Goal: Navigation & Orientation: Find specific page/section

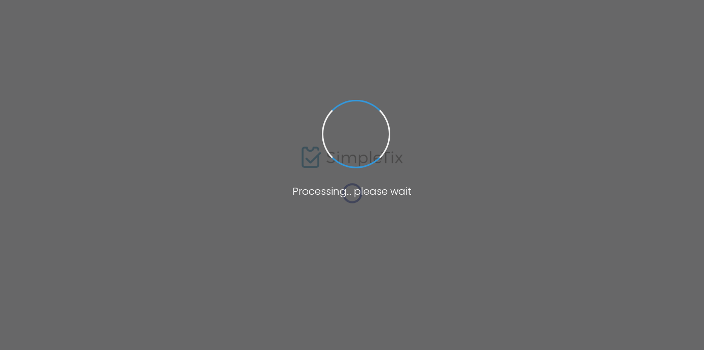
scroll to position [39, 0]
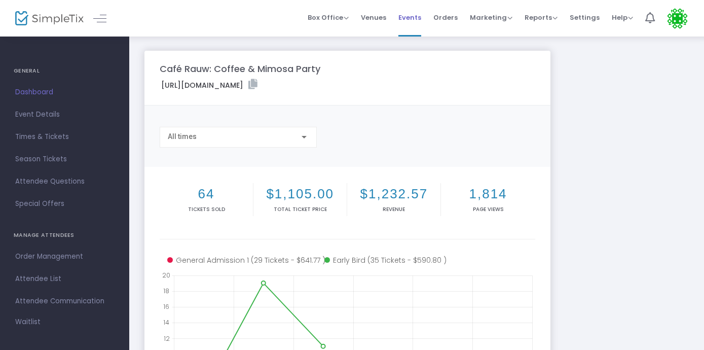
click at [420, 14] on span "Events" at bounding box center [410, 18] width 23 height 26
